Goal: Task Accomplishment & Management: Check status

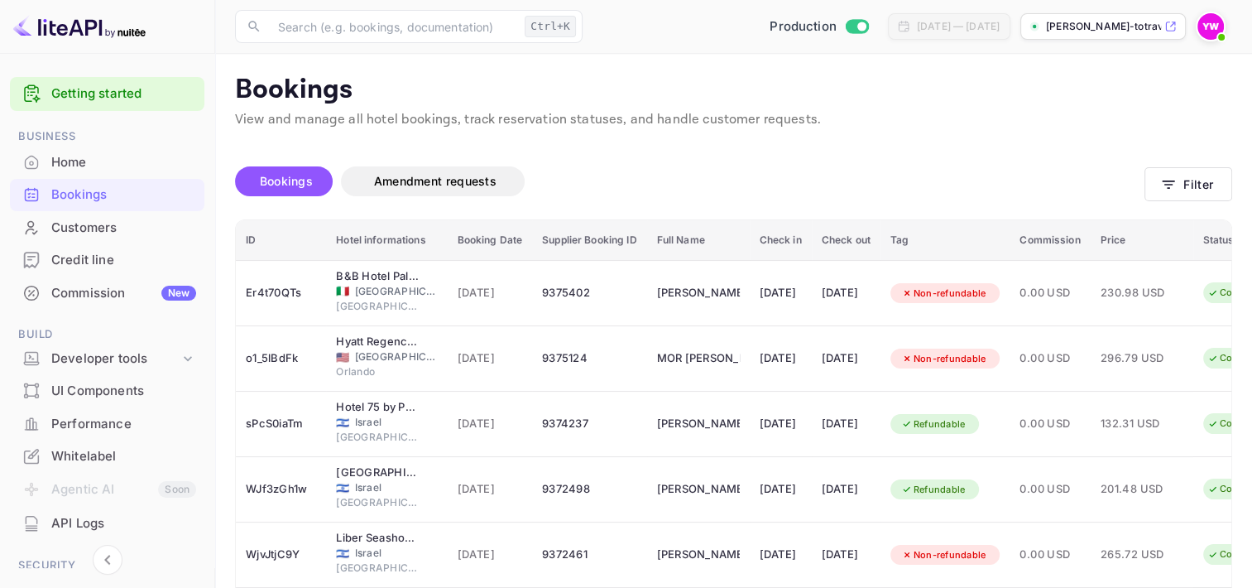
click at [284, 183] on span "Bookings" at bounding box center [286, 181] width 53 height 14
click at [285, 188] on span "Bookings" at bounding box center [287, 181] width 70 height 20
click at [1213, 189] on button "Filter" at bounding box center [1189, 184] width 88 height 34
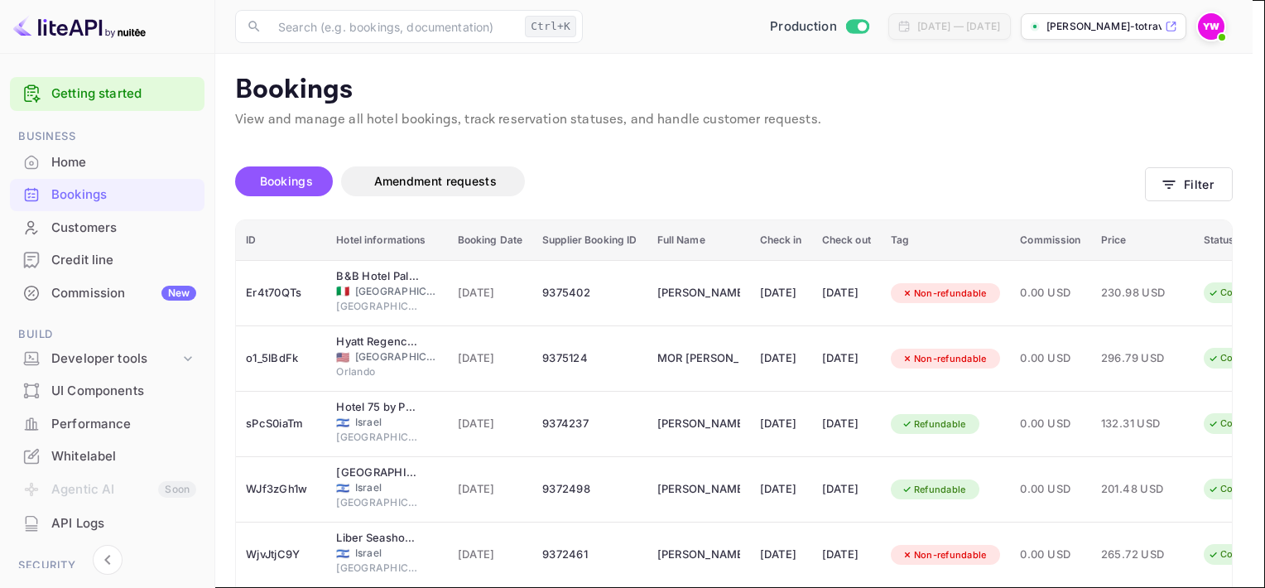
paste input "Catalonia Born"
type input "Catalonia Born"
type input "[DATE]"
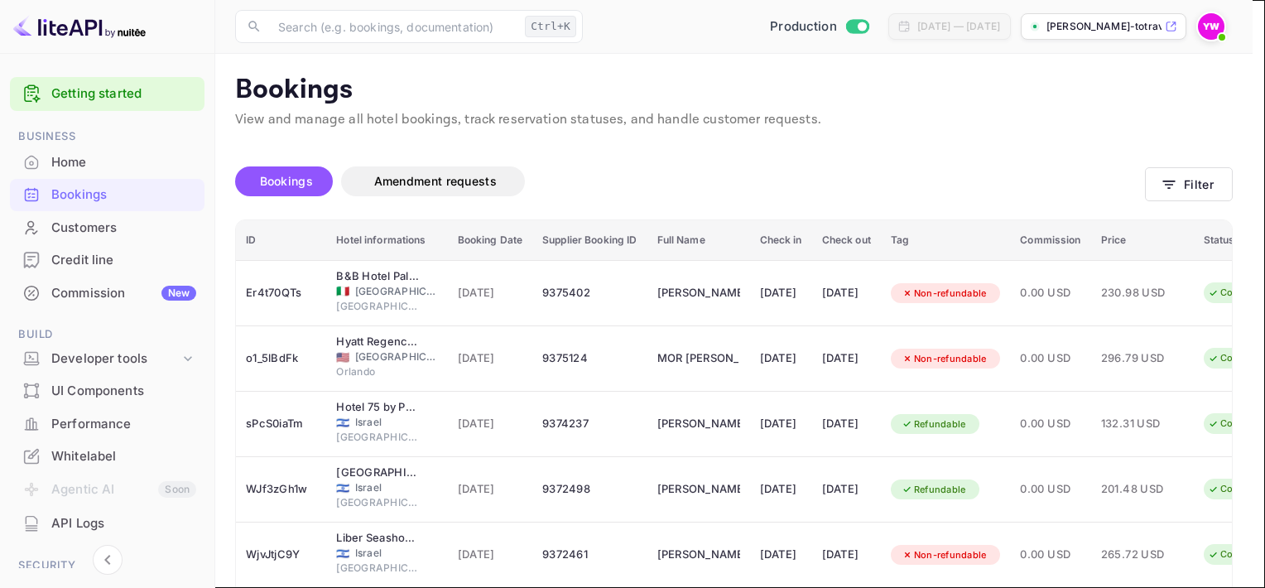
type input "[DATE]"
paste input "[PERSON_NAME]"
type input "SHAKED"
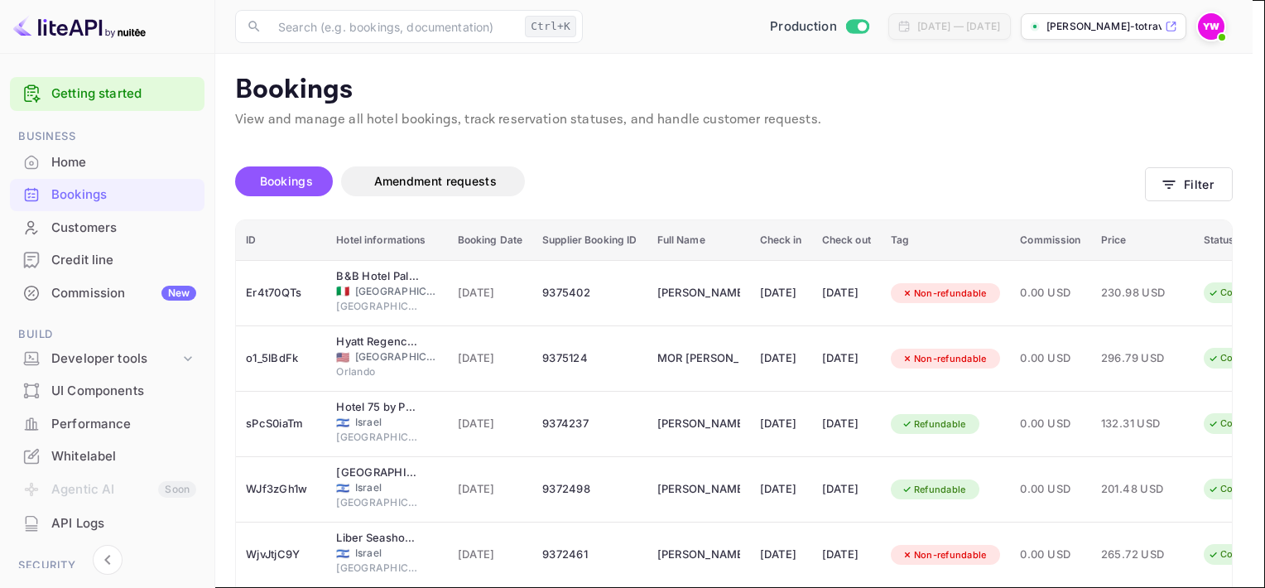
paste input "[PERSON_NAME]"
drag, startPoint x: 700, startPoint y: 315, endPoint x: 618, endPoint y: 325, distance: 82.5
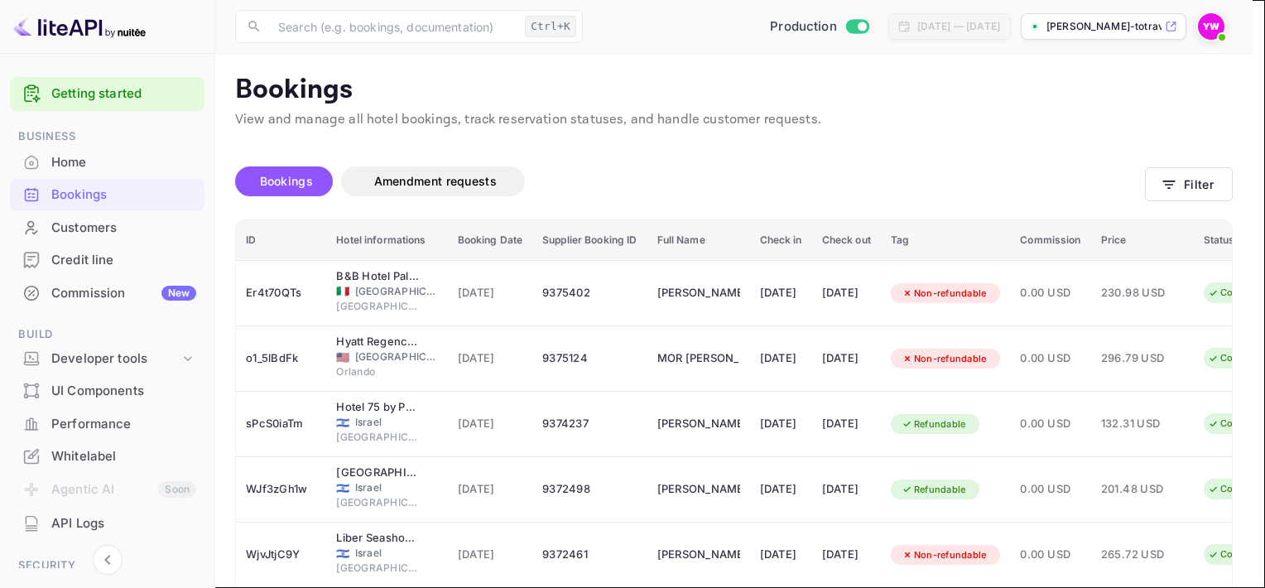
type input "LEVY"
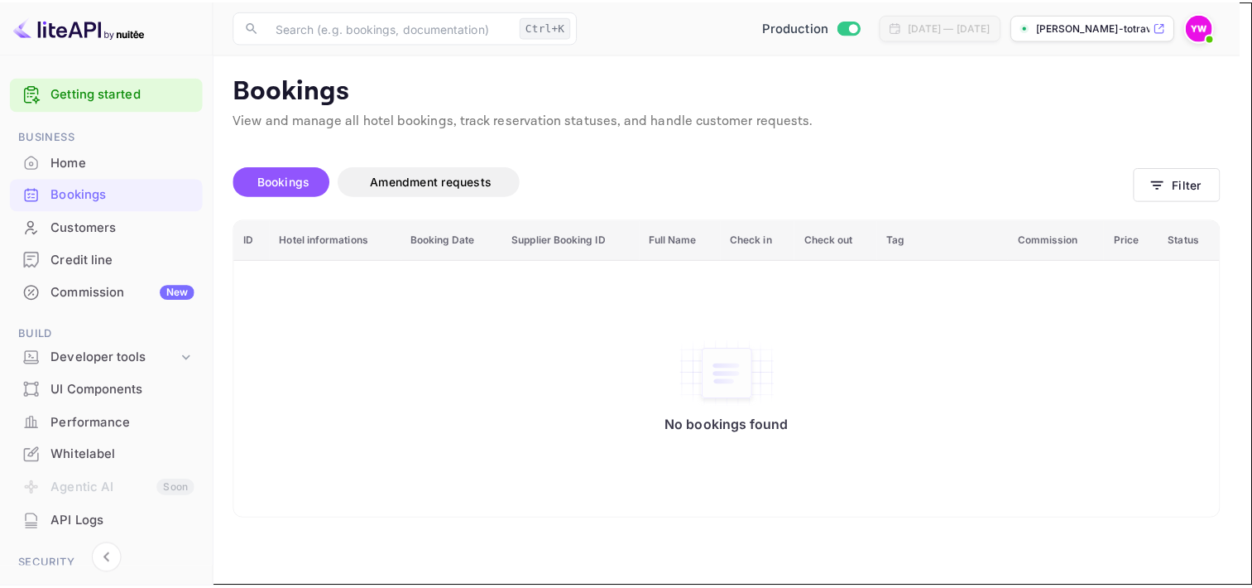
scroll to position [0, 0]
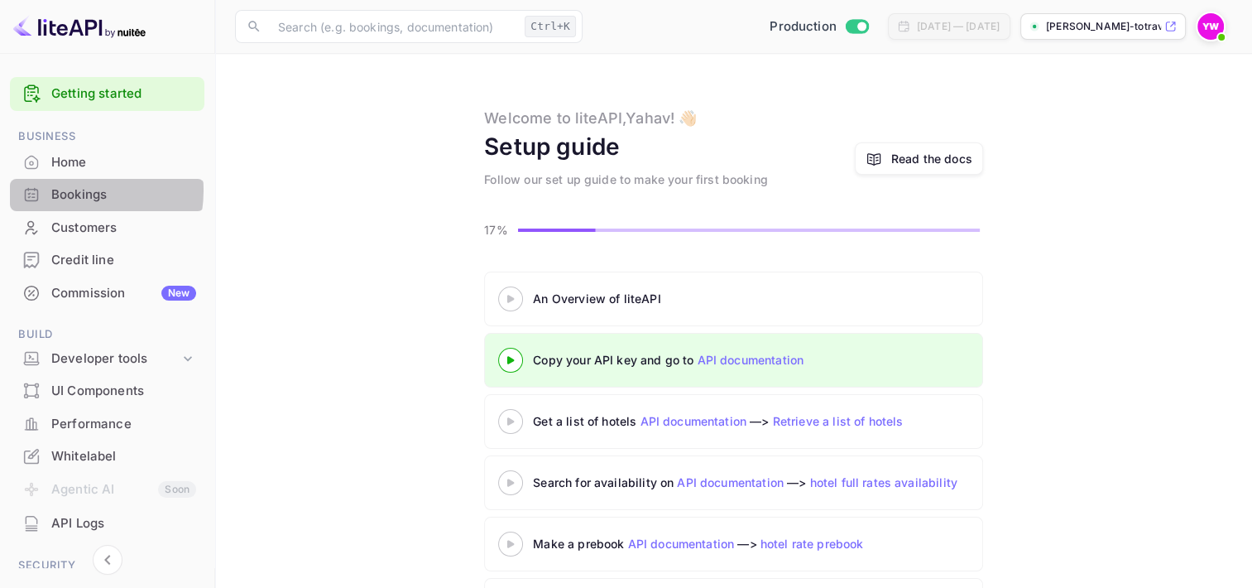
click at [71, 190] on div "Bookings" at bounding box center [123, 194] width 145 height 19
